Goal: Find specific page/section: Find specific page/section

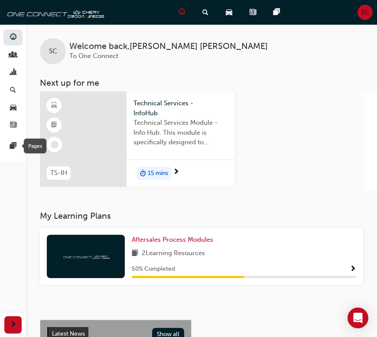
click at [34, 146] on div "Pages" at bounding box center [35, 146] width 23 height 15
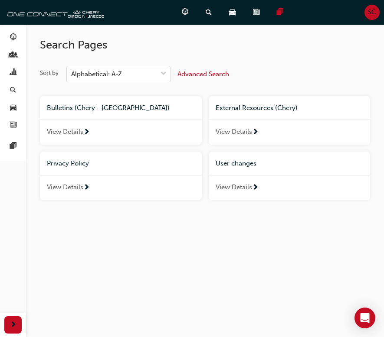
click at [252, 135] on span "View Details" at bounding box center [234, 132] width 36 height 10
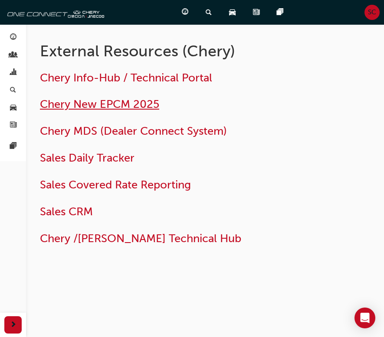
drag, startPoint x: 140, startPoint y: 105, endPoint x: 157, endPoint y: 105, distance: 17.8
click at [140, 105] on span "Chery New EPCM 2025" at bounding box center [99, 104] width 119 height 13
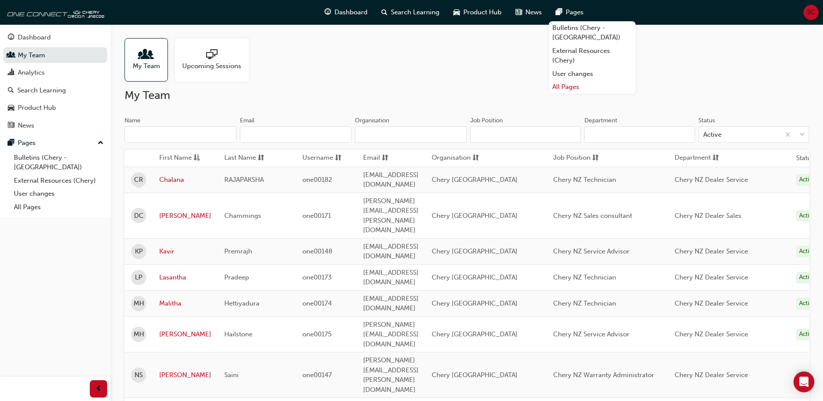
click at [572, 80] on link "All Pages" at bounding box center [592, 86] width 87 height 13
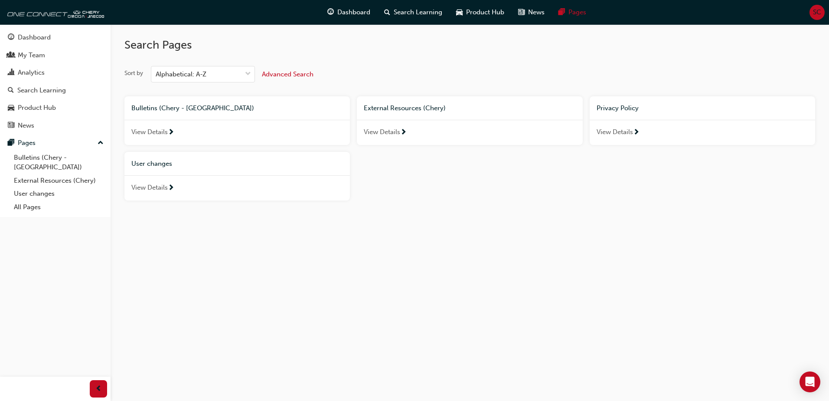
click at [390, 130] on span "View Details" at bounding box center [382, 132] width 36 height 10
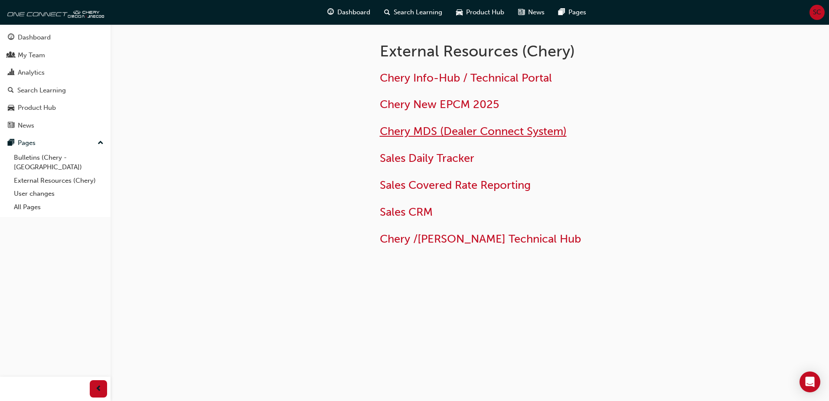
click at [453, 137] on span "Chery MDS (Dealer Connect System)" at bounding box center [473, 130] width 187 height 13
